Goal: Check status: Check status

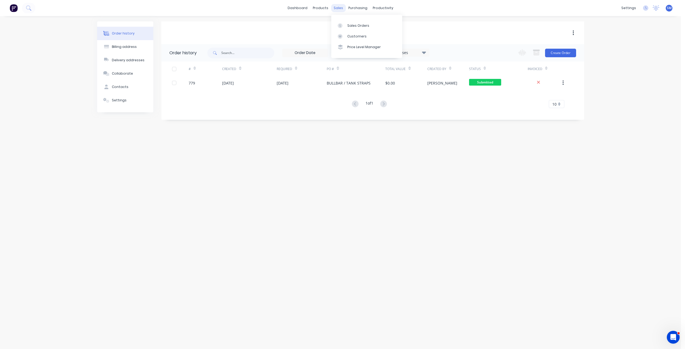
click at [340, 10] on div "sales" at bounding box center [338, 8] width 15 height 8
click at [354, 25] on div "Sales Orders" at bounding box center [358, 25] width 22 height 5
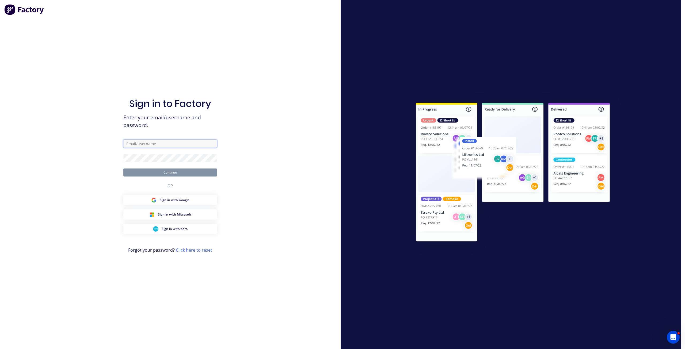
type input "[EMAIL_ADDRESS][DOMAIN_NAME]"
click at [170, 174] on button "Continue" at bounding box center [170, 173] width 94 height 8
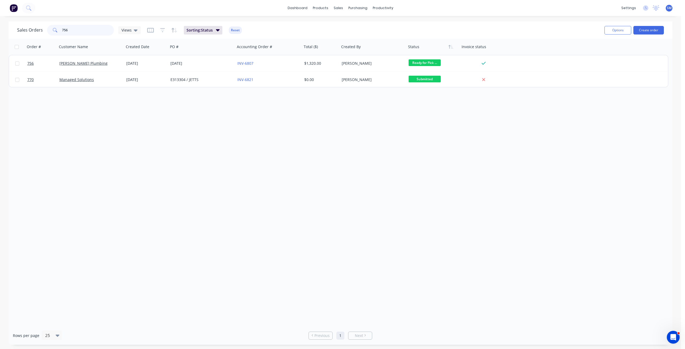
drag, startPoint x: 76, startPoint y: 30, endPoint x: 43, endPoint y: 31, distance: 32.6
click at [43, 31] on div "Sales Orders 756 Views" at bounding box center [79, 30] width 124 height 11
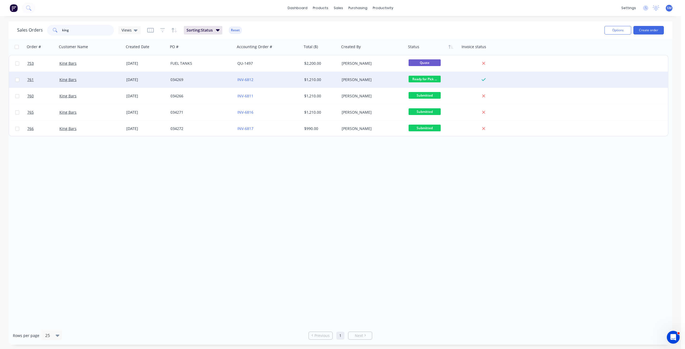
type input "king"
click at [142, 82] on div "[DATE]" at bounding box center [146, 79] width 40 height 5
